Goal: Find specific page/section: Find specific page/section

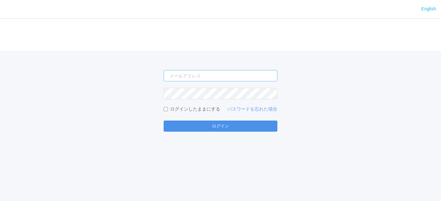
type input "[EMAIL_ADDRESS][DOMAIN_NAME]"
click at [216, 125] on button "ログイン" at bounding box center [220, 126] width 114 height 11
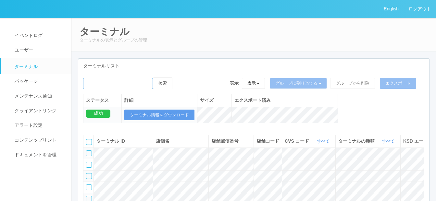
click at [112, 86] on input "emailSearch" at bounding box center [118, 83] width 70 height 11
paste input "西淀川区役所"
click at [167, 85] on button "検索" at bounding box center [162, 84] width 19 height 12
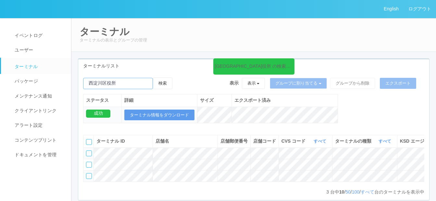
drag, startPoint x: 115, startPoint y: 83, endPoint x: 98, endPoint y: 86, distance: 17.7
click at [98, 86] on input "emailSearch" at bounding box center [118, 83] width 70 height 11
click at [124, 79] on input "emailSearch" at bounding box center [118, 83] width 70 height 11
drag, startPoint x: 112, startPoint y: 82, endPoint x: 82, endPoint y: 82, distance: 30.2
click at [82, 82] on div "西淀川区役所 の検索結果 (3 件) 検索 表示 表示 すべてのターミナル 未割り当てのターミナル グループを追加 グループ名を編集 アーカイブ済みのターミナ…" at bounding box center [253, 104] width 351 height 53
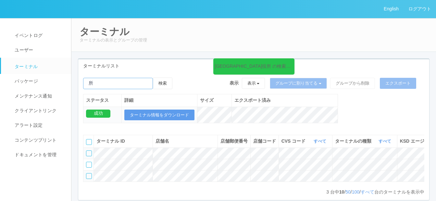
paste input "[PERSON_NAME]"
type input "[PERSON_NAME]"
click at [153, 78] on button "検索" at bounding box center [162, 84] width 19 height 12
click at [167, 84] on button "検索" at bounding box center [162, 84] width 19 height 12
click at [169, 83] on button "検索" at bounding box center [162, 84] width 19 height 12
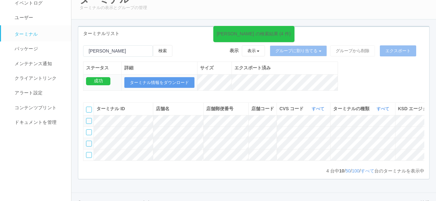
click at [65, 175] on nav "イベントログ ユーザー ターミナル パッケージ メンテナンス通知 クライアントリンク アラート設定 コンテンツプリント ドキュメントを管理" at bounding box center [38, 98] width 77 height 227
